Goal: Task Accomplishment & Management: Complete application form

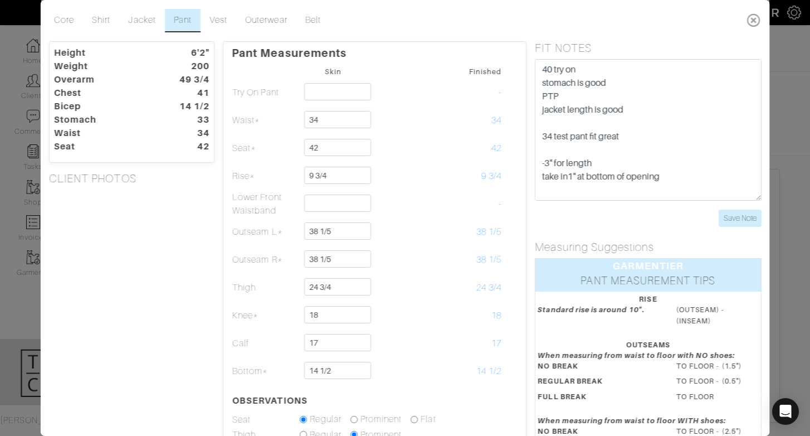
click at [751, 18] on icon at bounding box center [753, 20] width 23 height 22
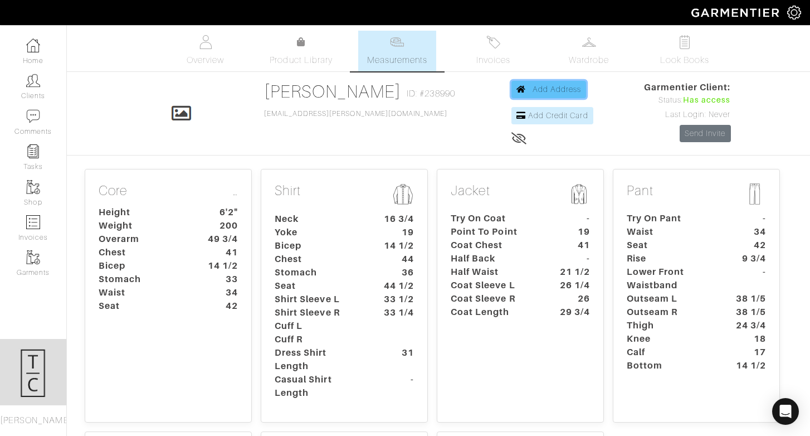
click at [538, 96] on link "Add Address" at bounding box center [549, 89] width 75 height 17
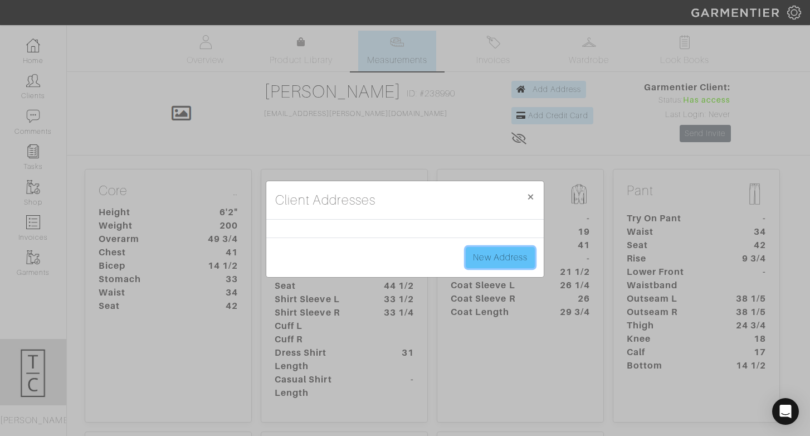
click at [489, 267] on link "New Address" at bounding box center [500, 257] width 69 height 21
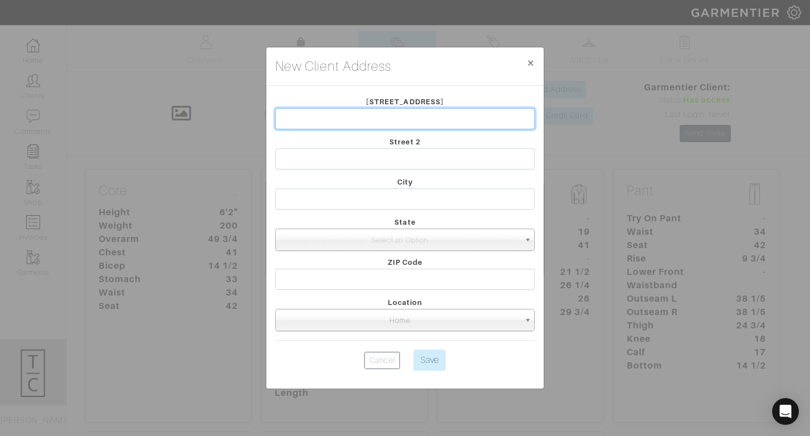
click at [406, 111] on input "text" at bounding box center [405, 118] width 260 height 21
click at [421, 127] on input "4905 Iris Av" at bounding box center [405, 118] width 260 height 21
type input "4905 Iris Ave"
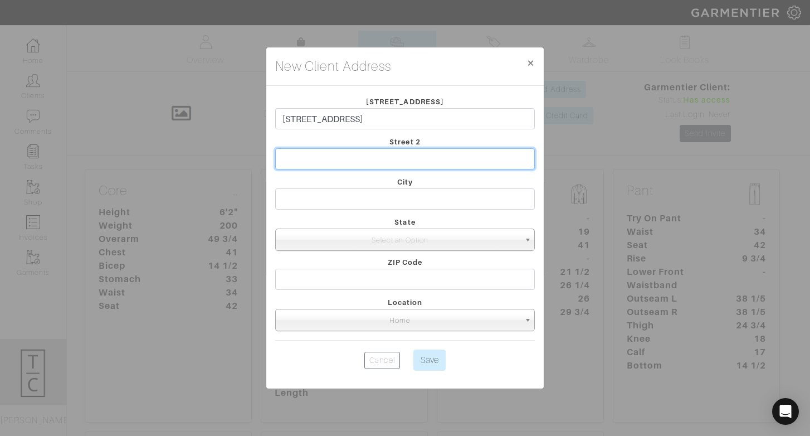
click at [390, 149] on input "text" at bounding box center [405, 158] width 260 height 21
type input "Apt 618"
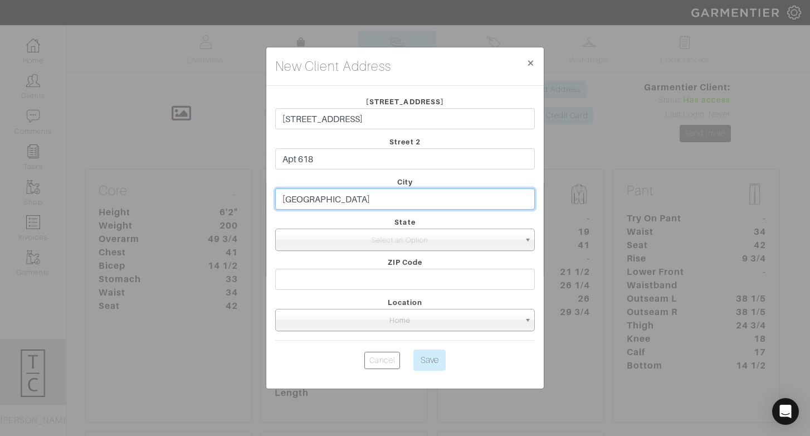
type input "Indianapolis"
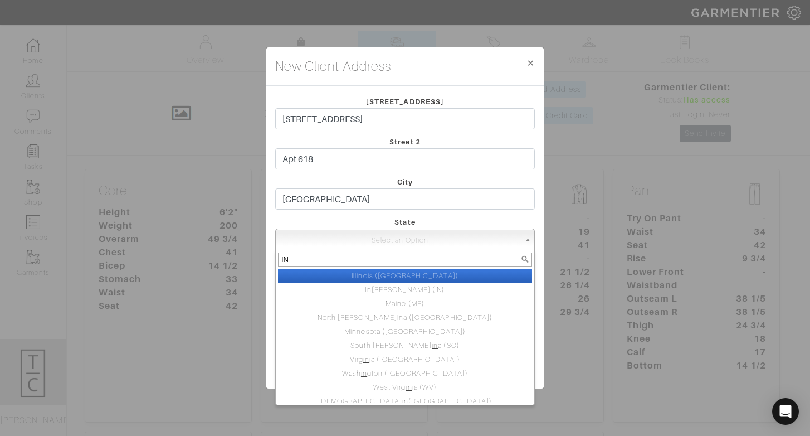
type input "IN"
click at [477, 278] on li "Ill in ois (IL)" at bounding box center [405, 276] width 254 height 14
select select "1"
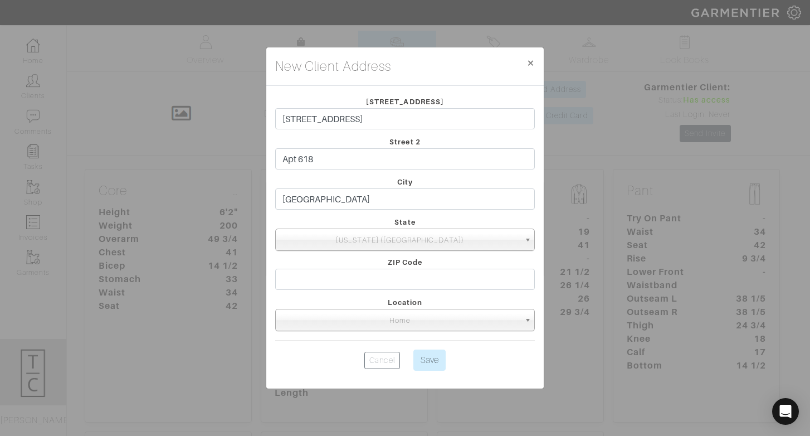
click at [474, 251] on form "Street 1 4905 Iris Ave Street 2 Apt 618 City Indianapolis State Illinois (IL) N…" at bounding box center [405, 235] width 260 height 280
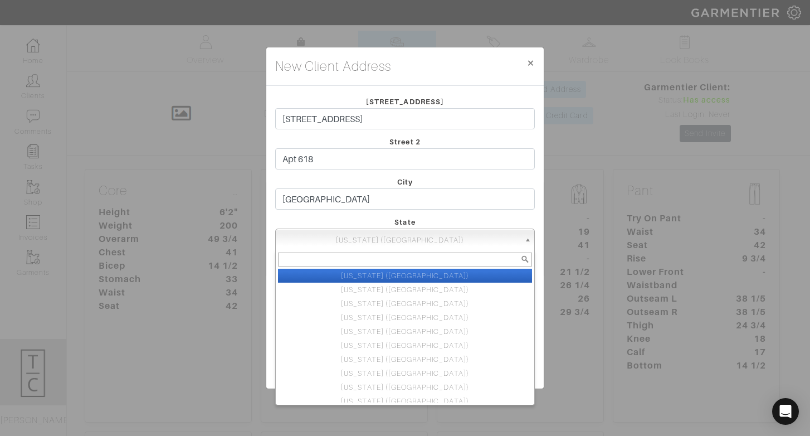
click at [478, 242] on span "Illinois (IL)" at bounding box center [400, 240] width 240 height 22
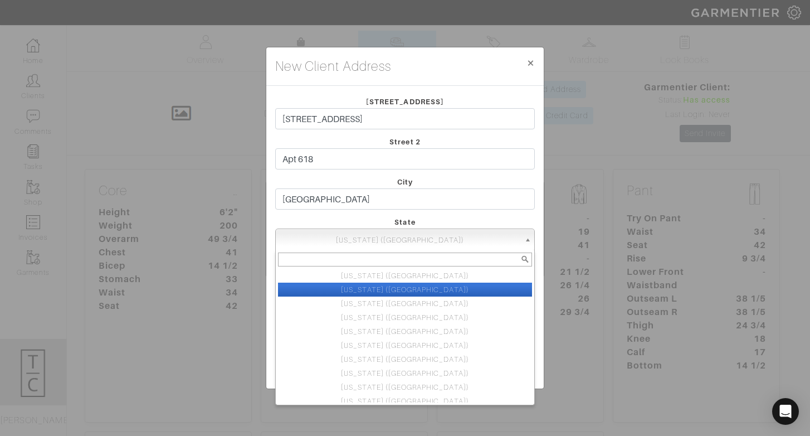
click at [477, 289] on li "New York (NY)" at bounding box center [405, 290] width 254 height 14
select select "2"
click at [472, 244] on span "New York (NY)" at bounding box center [400, 240] width 240 height 22
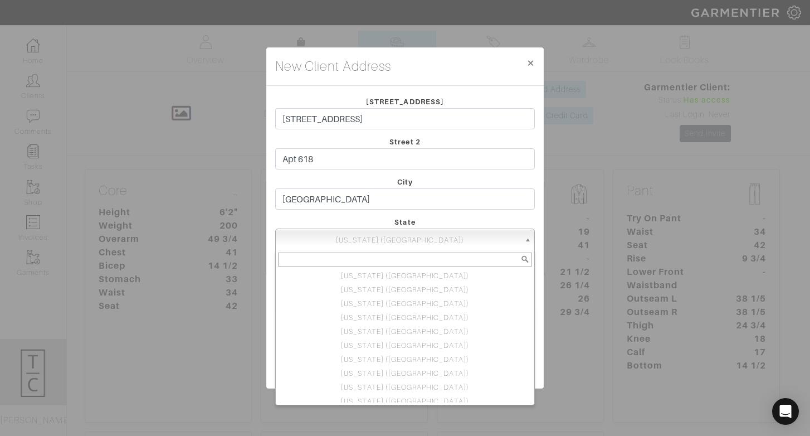
type input "IN"
select select "3"
type input "46055"
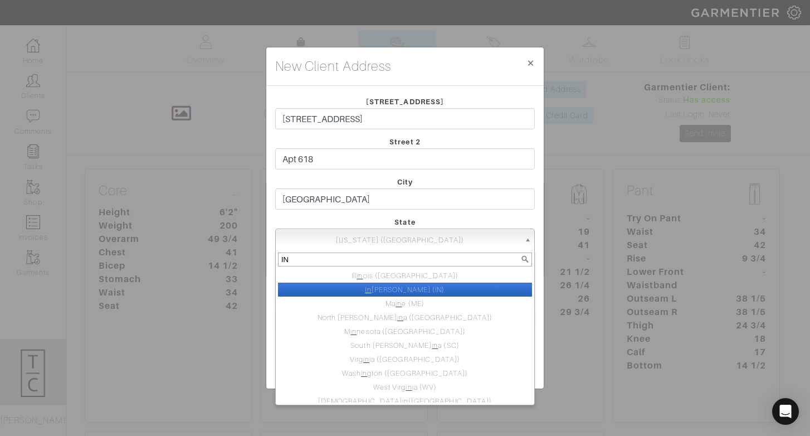
click at [359, 286] on li "In diana (IN)" at bounding box center [405, 290] width 254 height 14
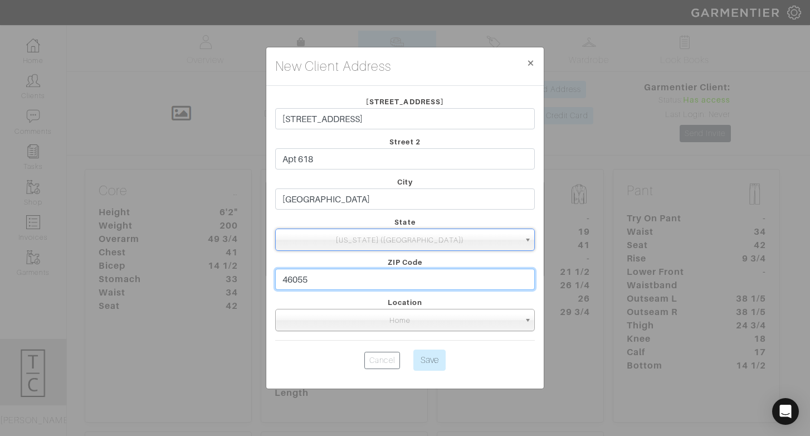
click at [315, 279] on input "46055" at bounding box center [405, 279] width 260 height 21
type input "46825"
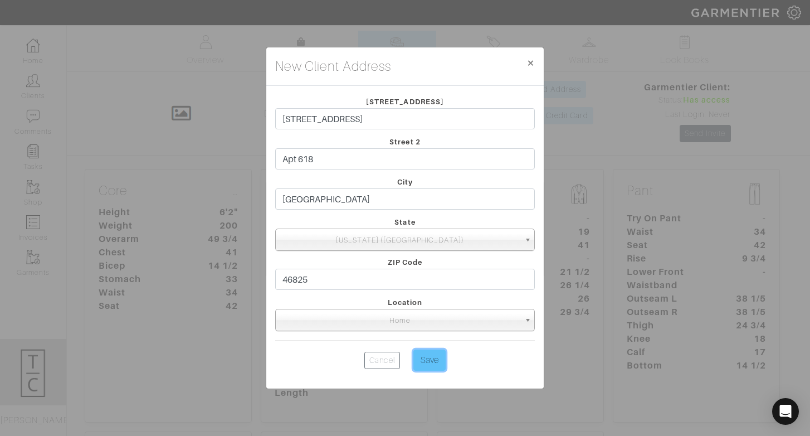
click at [435, 357] on input "Save" at bounding box center [430, 359] width 32 height 21
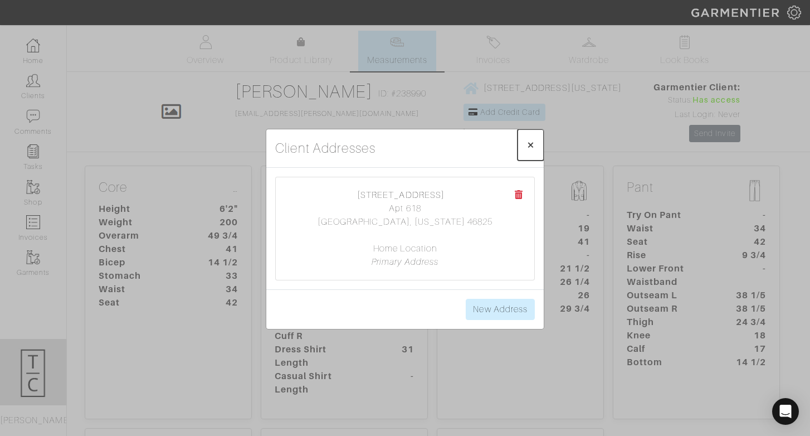
click at [529, 145] on span "×" at bounding box center [531, 144] width 8 height 15
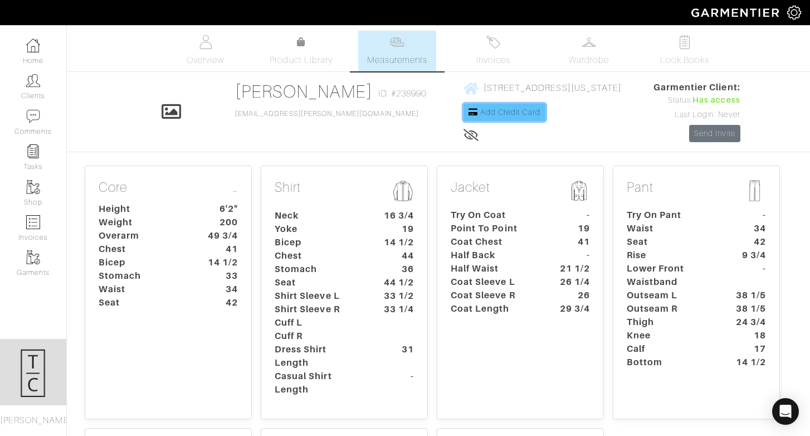
click at [480, 115] on span "Add Credit Card" at bounding box center [510, 112] width 60 height 9
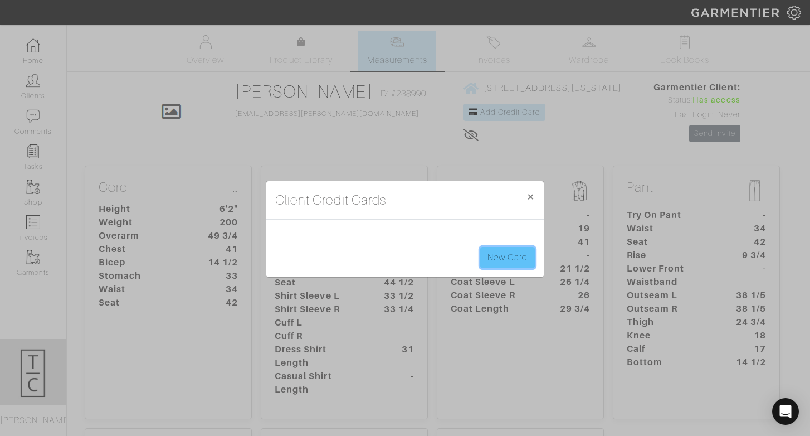
click at [502, 259] on link "New Card" at bounding box center [507, 257] width 55 height 21
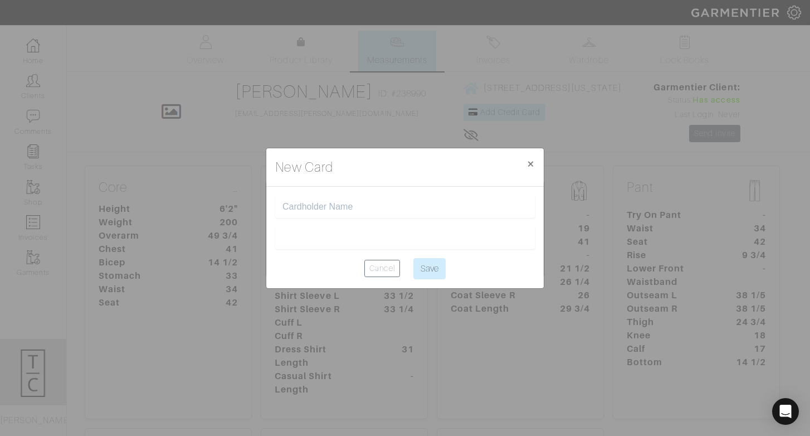
click at [392, 205] on input "text" at bounding box center [405, 207] width 245 height 11
type input "[PERSON_NAME]"
click at [436, 264] on input "Save" at bounding box center [430, 268] width 32 height 21
type input "Saving..."
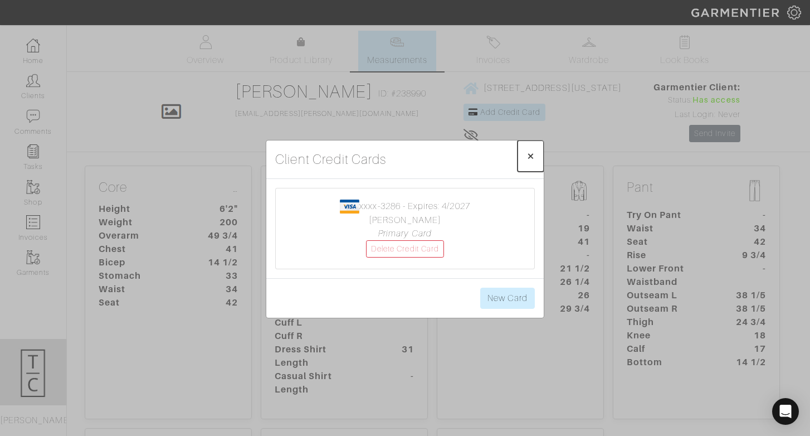
click at [531, 159] on span "×" at bounding box center [531, 155] width 8 height 15
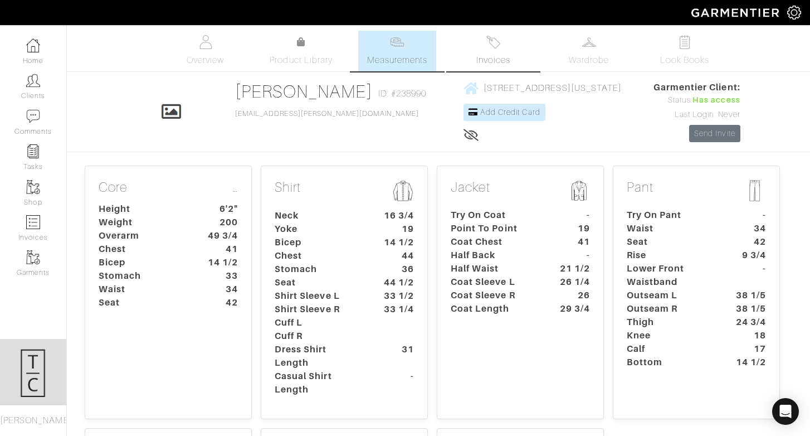
click at [493, 64] on span "Invoices" at bounding box center [494, 60] width 34 height 13
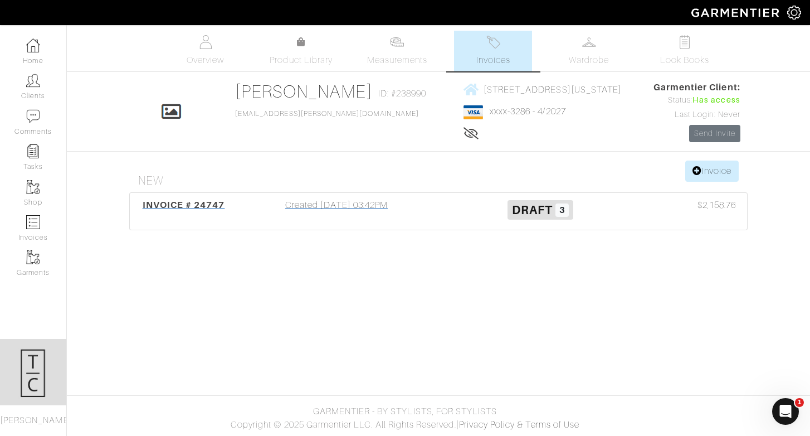
click at [315, 206] on div "Created 10/01/25 03:42PM" at bounding box center [337, 211] width 204 height 26
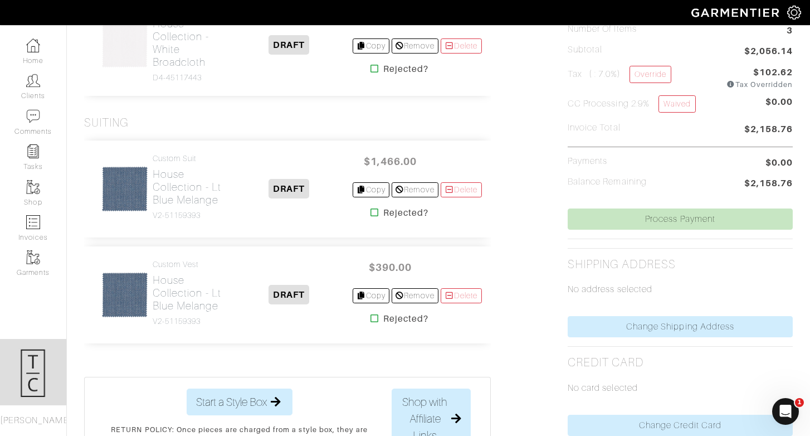
scroll to position [325, 0]
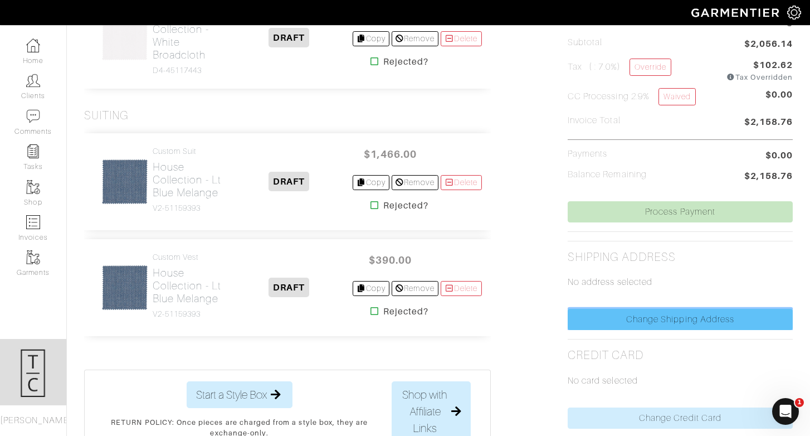
click at [673, 316] on link "Change Shipping Address" at bounding box center [680, 319] width 225 height 21
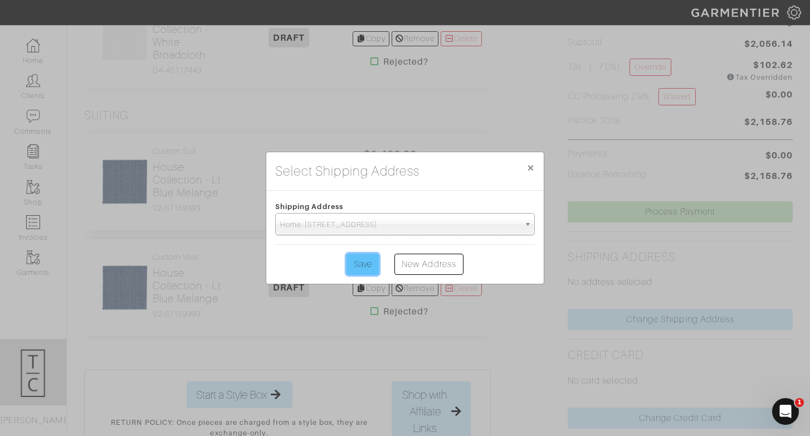
click at [352, 266] on input "Save" at bounding box center [363, 264] width 32 height 21
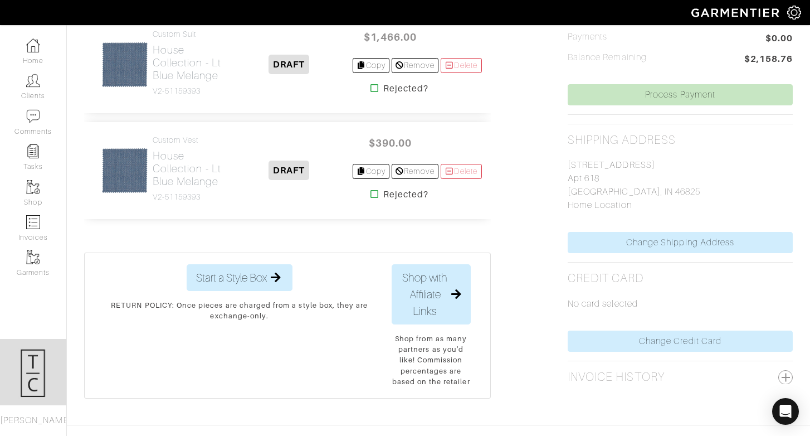
scroll to position [446, 0]
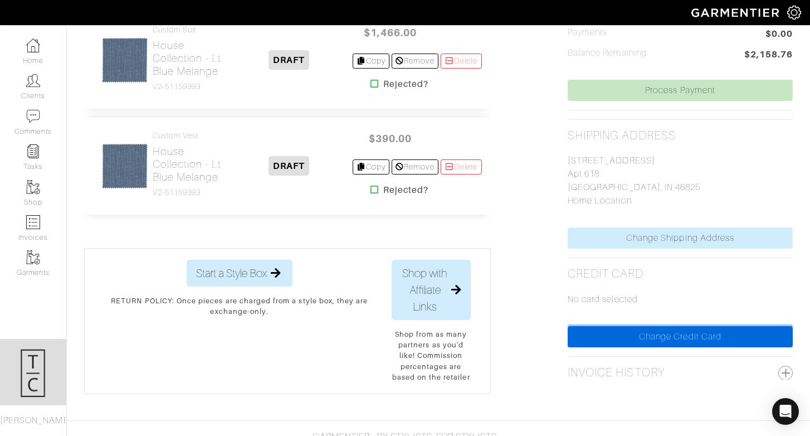
click at [670, 339] on link "Change Credit Card" at bounding box center [680, 336] width 225 height 21
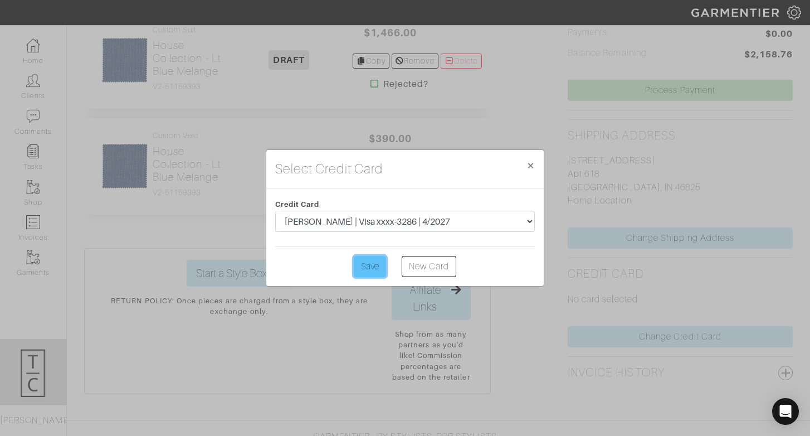
click at [378, 265] on input "Save" at bounding box center [370, 266] width 32 height 21
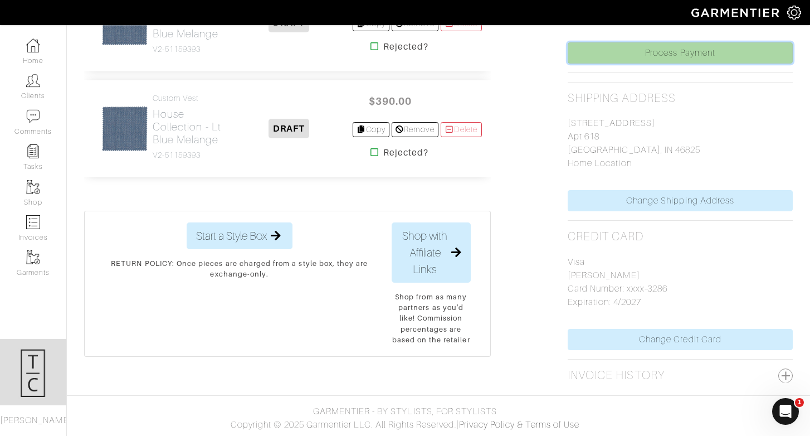
click at [697, 47] on link "Process Payment" at bounding box center [680, 52] width 225 height 21
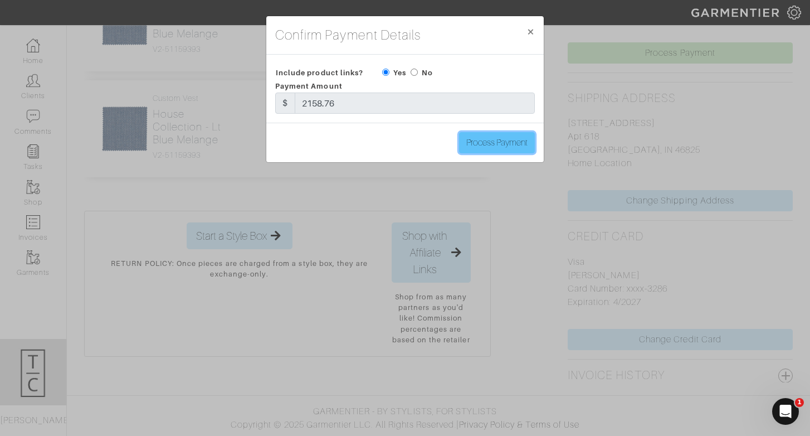
click at [488, 144] on input "Process Payment" at bounding box center [497, 142] width 76 height 21
type input "Process Payment"
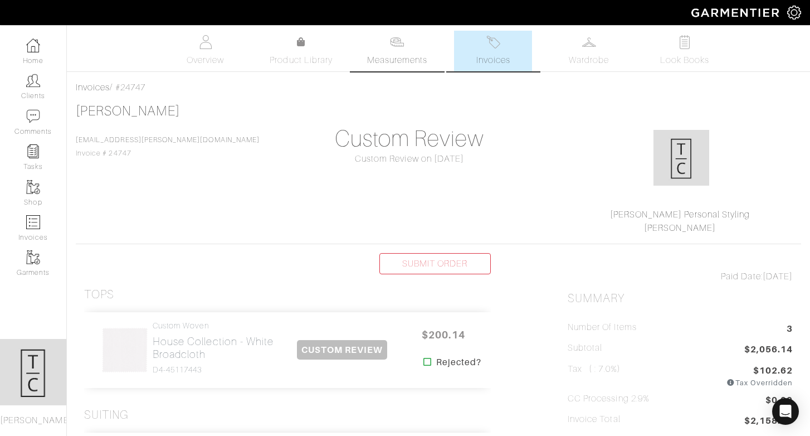
click at [392, 50] on link "Measurements" at bounding box center [397, 51] width 79 height 41
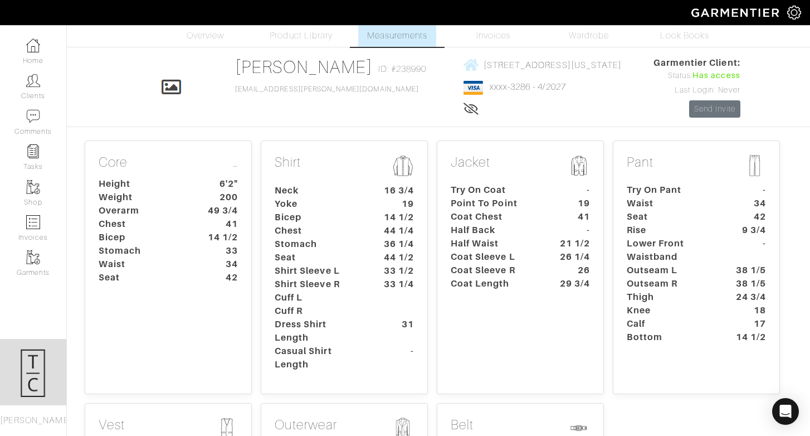
scroll to position [25, 0]
click at [503, 256] on dt "Coat Sleeve L" at bounding box center [495, 256] width 104 height 13
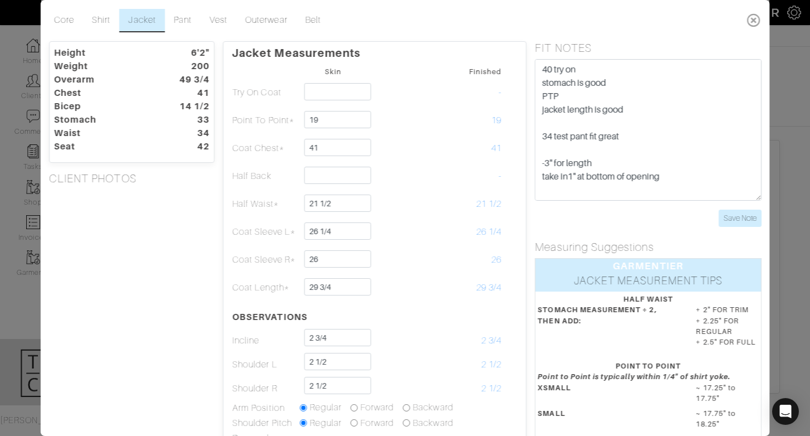
click at [759, 23] on icon at bounding box center [753, 20] width 23 height 22
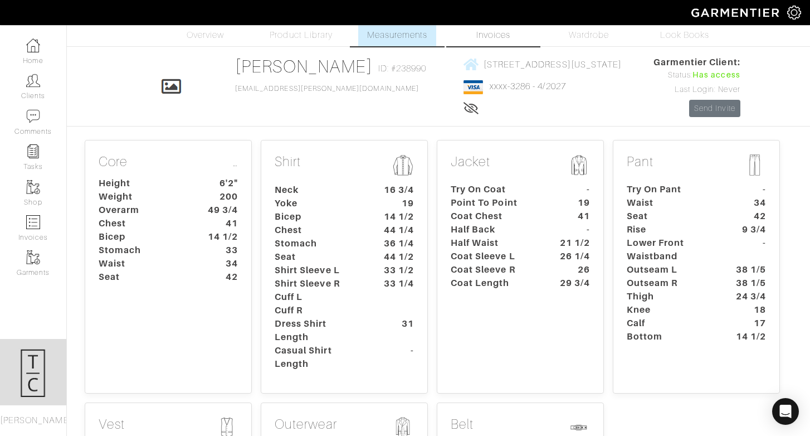
click at [493, 43] on link "Invoices" at bounding box center [493, 26] width 78 height 41
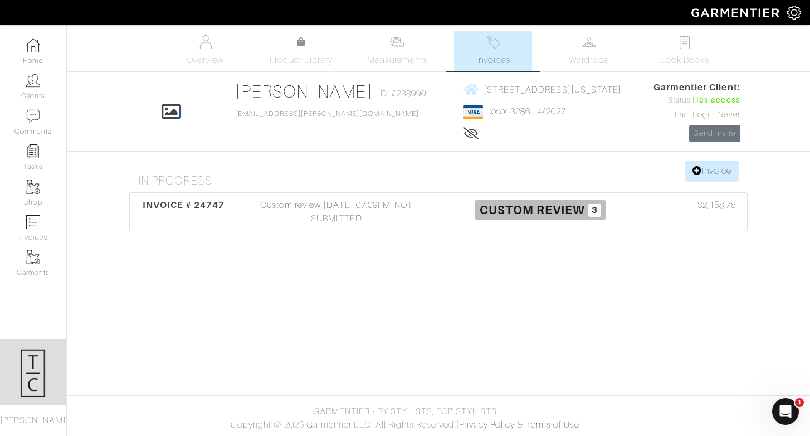
click at [333, 221] on div "Custom review 10/01/25 07:09PM, NOT SUBMITTED" at bounding box center [337, 211] width 204 height 27
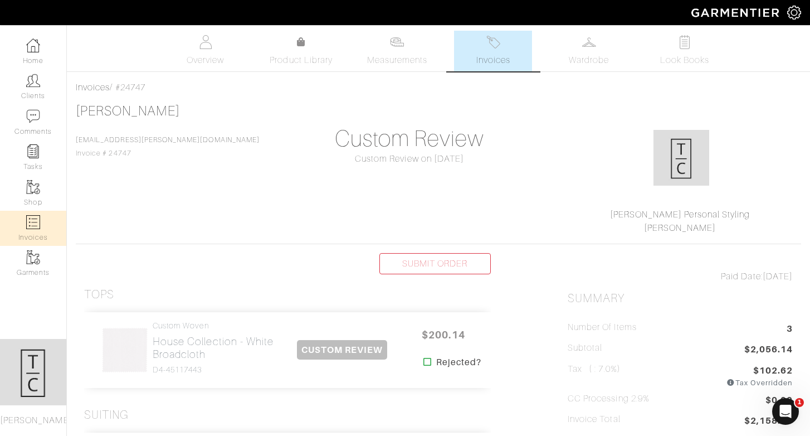
click at [38, 227] on img at bounding box center [33, 222] width 14 height 14
select select
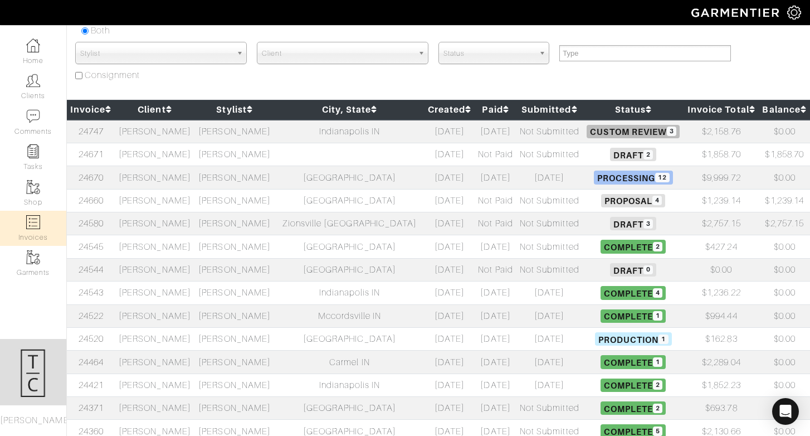
scroll to position [109, 0]
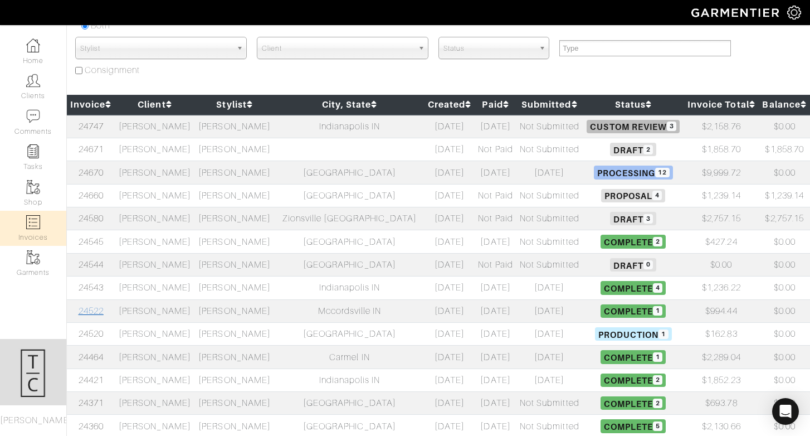
click at [96, 311] on link "24522" at bounding box center [91, 311] width 25 height 10
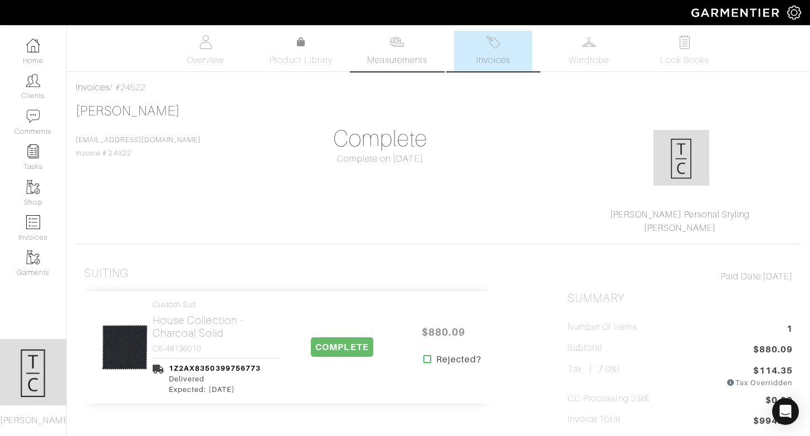
click at [409, 31] on link "Measurements" at bounding box center [397, 51] width 79 height 41
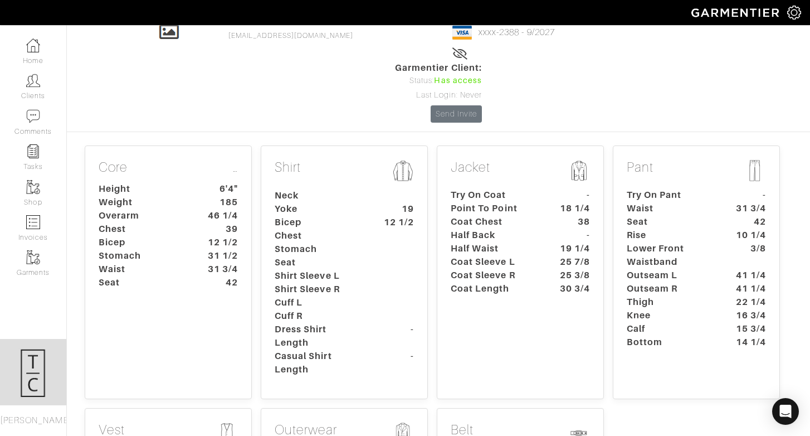
scroll to position [80, 0]
click at [681, 294] on dt "Thigh" at bounding box center [671, 300] width 104 height 13
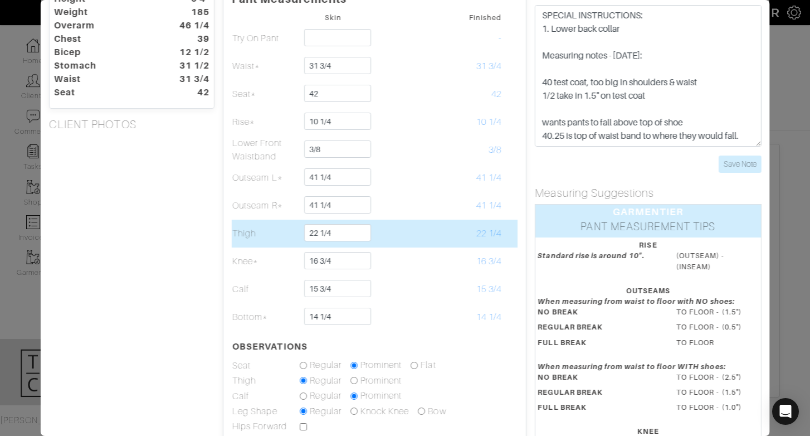
scroll to position [0, 0]
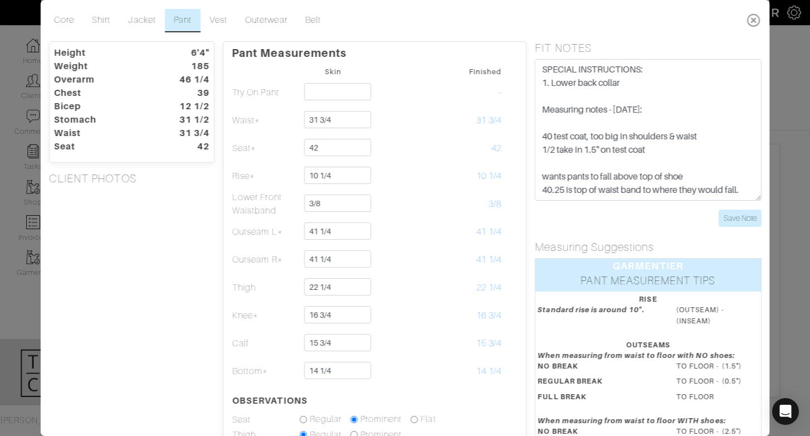
click at [752, 17] on icon at bounding box center [753, 20] width 23 height 22
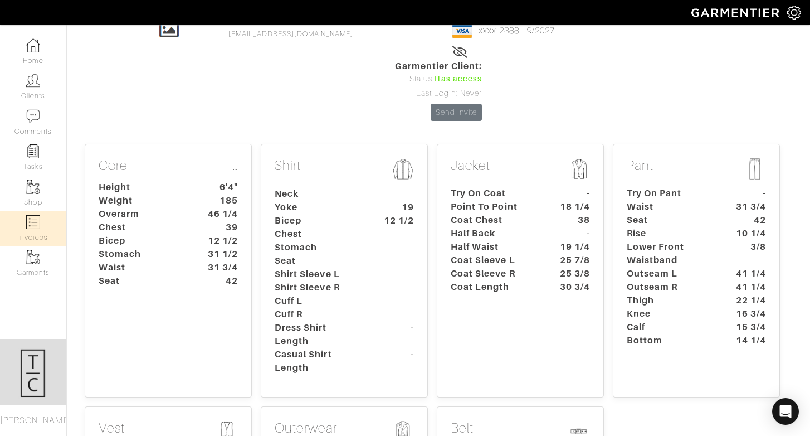
click at [35, 231] on link "Invoices" at bounding box center [33, 228] width 66 height 35
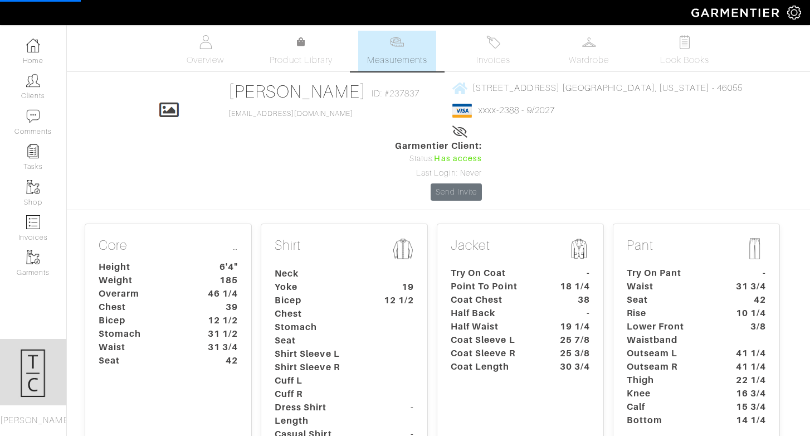
select select
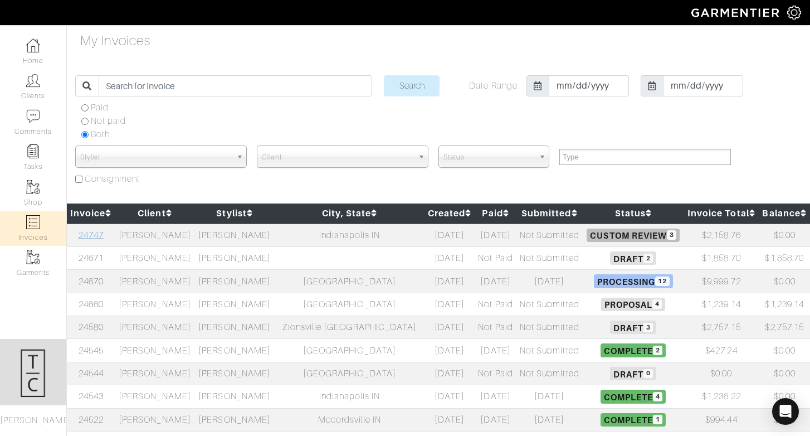
click at [99, 234] on link "24747" at bounding box center [91, 235] width 25 height 10
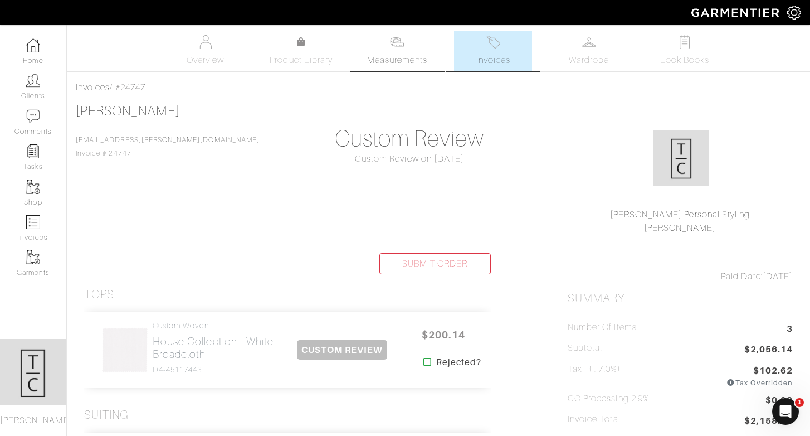
click at [379, 51] on link "Measurements" at bounding box center [397, 51] width 79 height 41
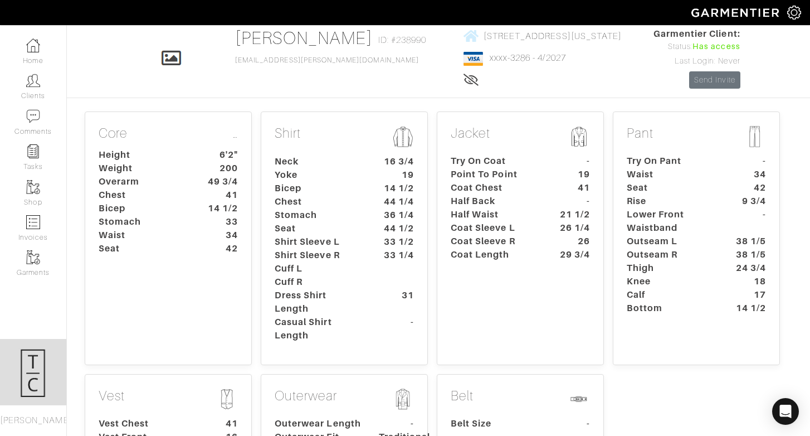
scroll to position [52, 0]
click at [534, 263] on div "Jacket Try On Coat - Point To Point 19 Coat Chest 41 Half Back - Half Waist 21 …" at bounding box center [520, 240] width 167 height 254
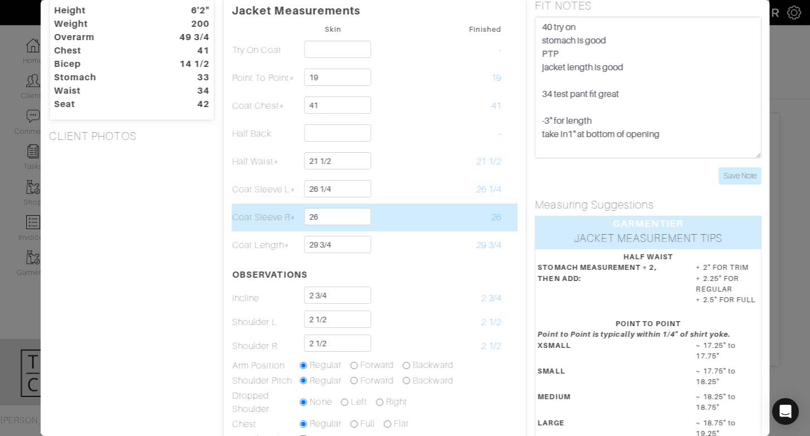
scroll to position [0, 0]
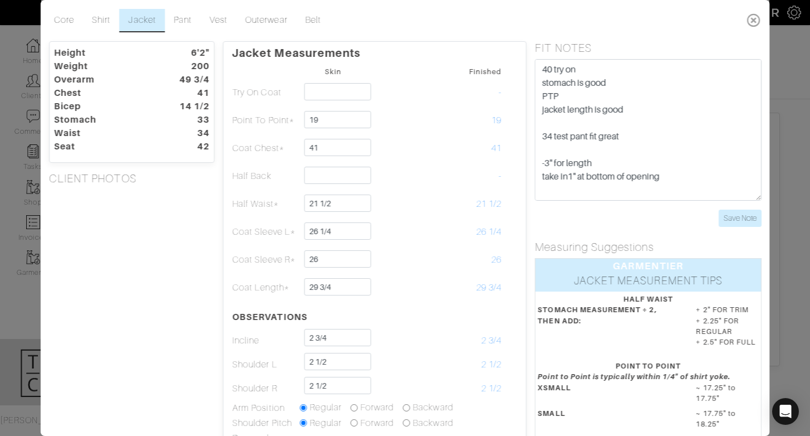
click at [746, 14] on icon at bounding box center [753, 20] width 23 height 22
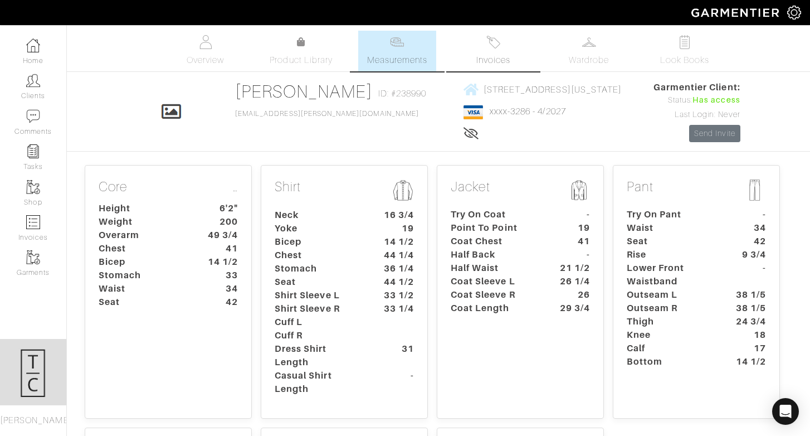
click at [496, 46] on img at bounding box center [494, 42] width 14 height 14
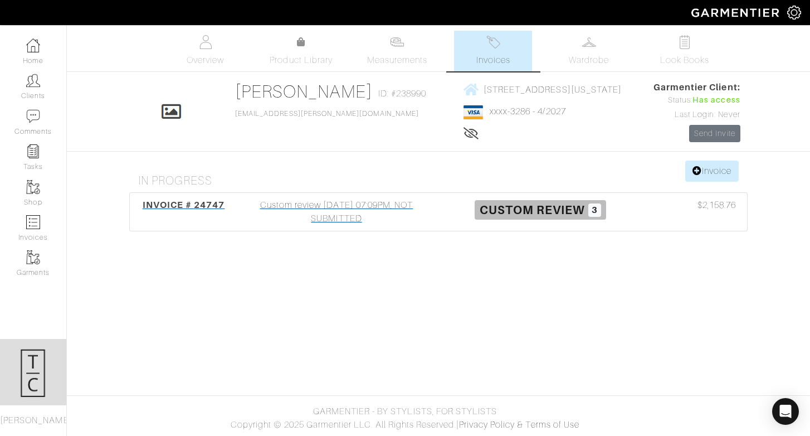
click at [338, 200] on div "Custom review 10/01/25 07:09PM, NOT SUBMITTED" at bounding box center [337, 211] width 204 height 27
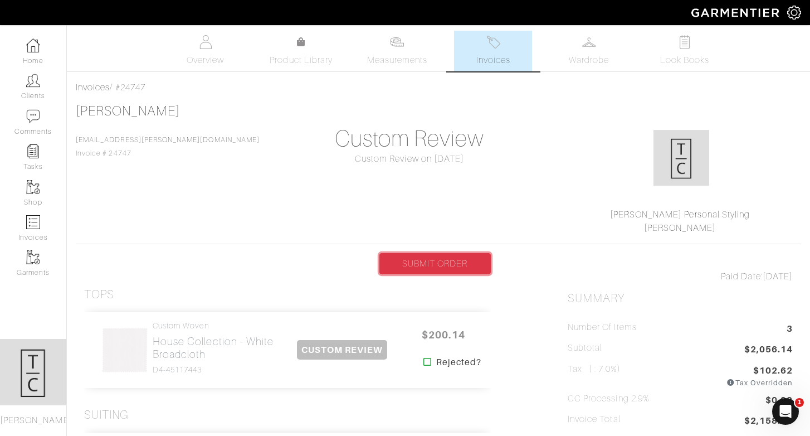
click at [436, 261] on link "SUBMIT ORDER" at bounding box center [435, 263] width 111 height 21
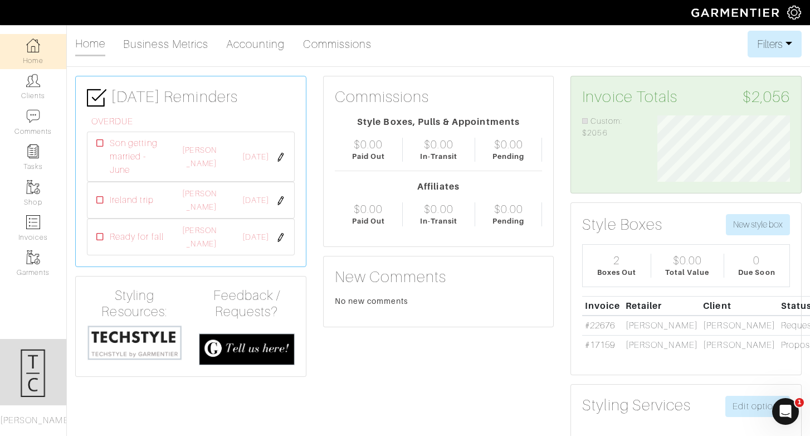
click at [806, 1] on div "Company Settings Manage Subscription My Profile Stylists Sign Out" at bounding box center [799, 12] width 23 height 25
click at [795, 8] on img at bounding box center [795, 13] width 14 height 14
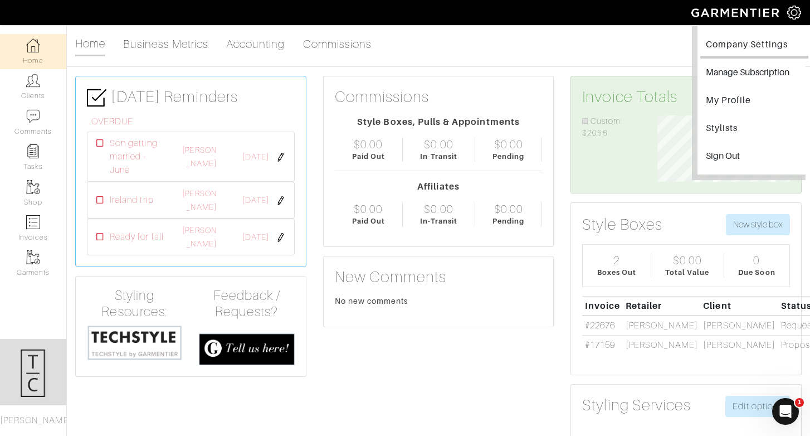
click at [775, 44] on link "Company Settings" at bounding box center [755, 45] width 108 height 25
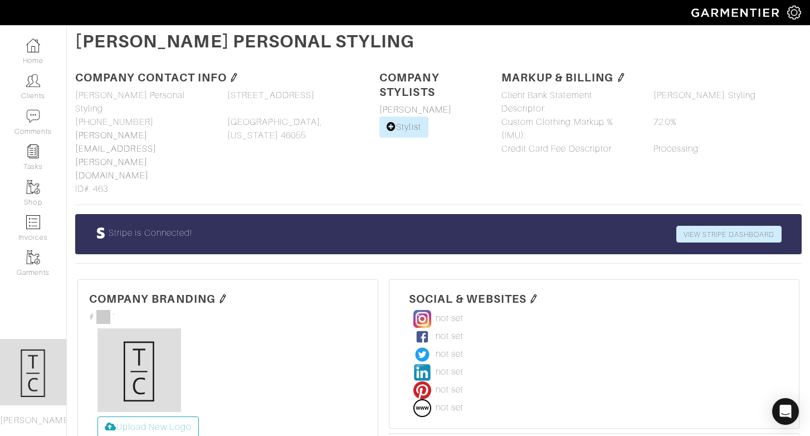
click at [708, 215] on div "Stripe is Connected! VIEW STRIPE DASHBOARD" at bounding box center [438, 234] width 709 height 39
click at [711, 226] on link "VIEW STRIPE DASHBOARD" at bounding box center [729, 234] width 105 height 17
